Goal: Information Seeking & Learning: Learn about a topic

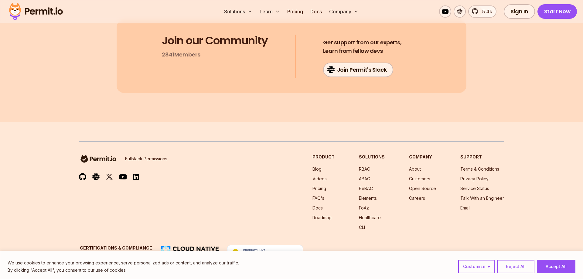
scroll to position [5482, 0]
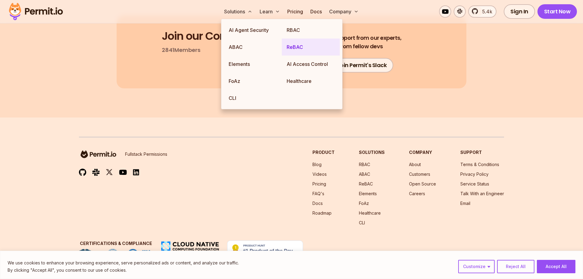
click at [301, 50] on link "ReBAC" at bounding box center [311, 47] width 58 height 17
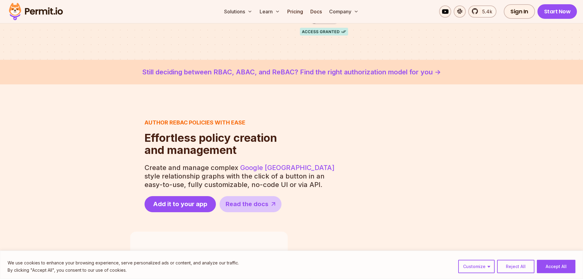
scroll to position [77, 0]
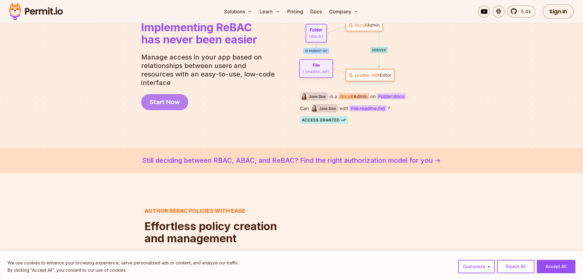
click at [168, 98] on span "Start Now" at bounding box center [165, 102] width 30 height 9
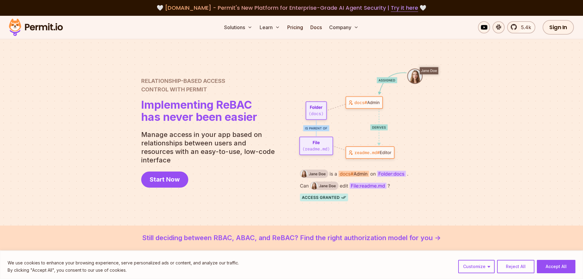
scroll to position [46, 0]
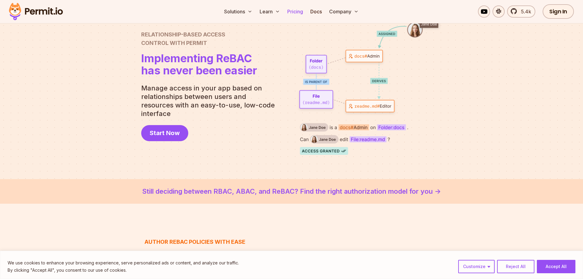
click at [293, 11] on link "Pricing" at bounding box center [295, 11] width 21 height 12
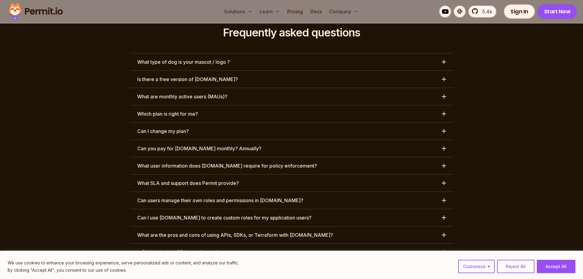
scroll to position [2819, 0]
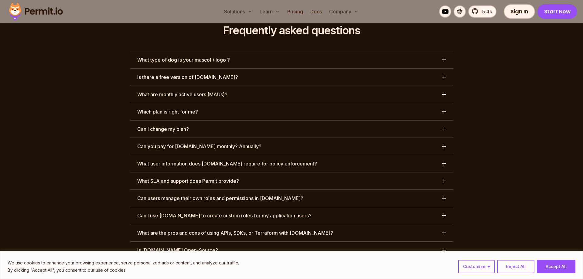
click at [171, 73] on h3 "Is there a free version of Permit.io?" at bounding box center [187, 76] width 101 height 7
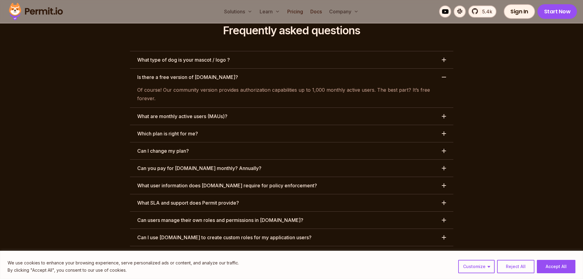
click at [174, 130] on h3 "Which plan is right for me?" at bounding box center [167, 133] width 61 height 7
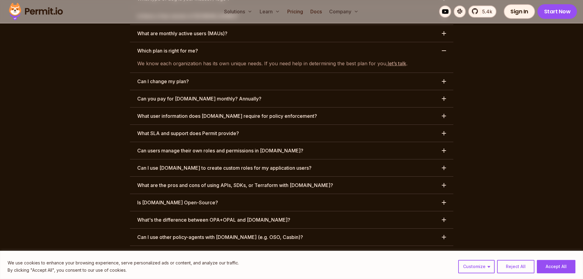
scroll to position [2881, 0]
click at [186, 107] on button "What user information does Permit.io require for policy enforcement?" at bounding box center [291, 115] width 323 height 17
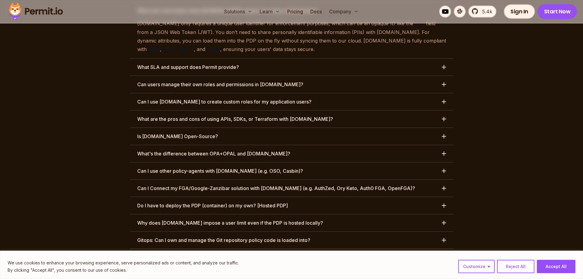
scroll to position [2973, 0]
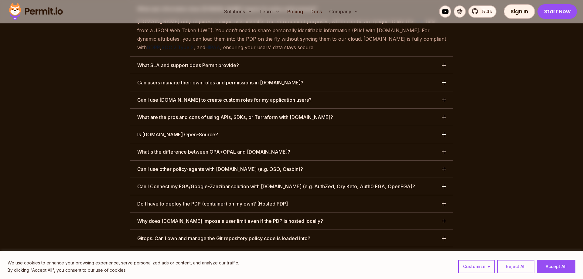
click at [146, 96] on h3 "Can I use Permit.io to create custom roles for my application users?" at bounding box center [224, 99] width 174 height 7
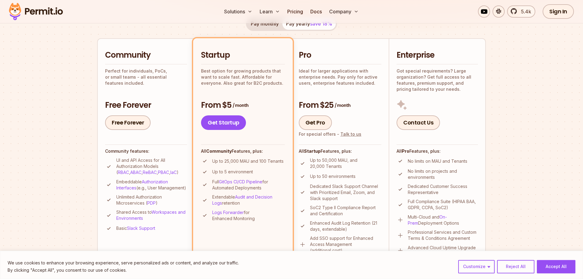
scroll to position [124, 0]
